Goal: Find specific page/section: Find specific page/section

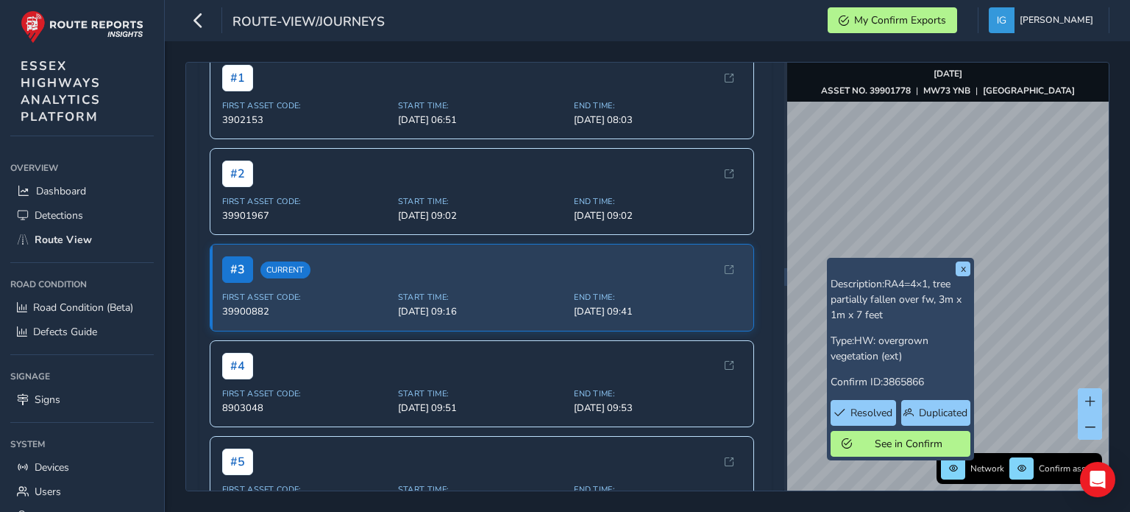
scroll to position [294, 0]
